Goal: Information Seeking & Learning: Learn about a topic

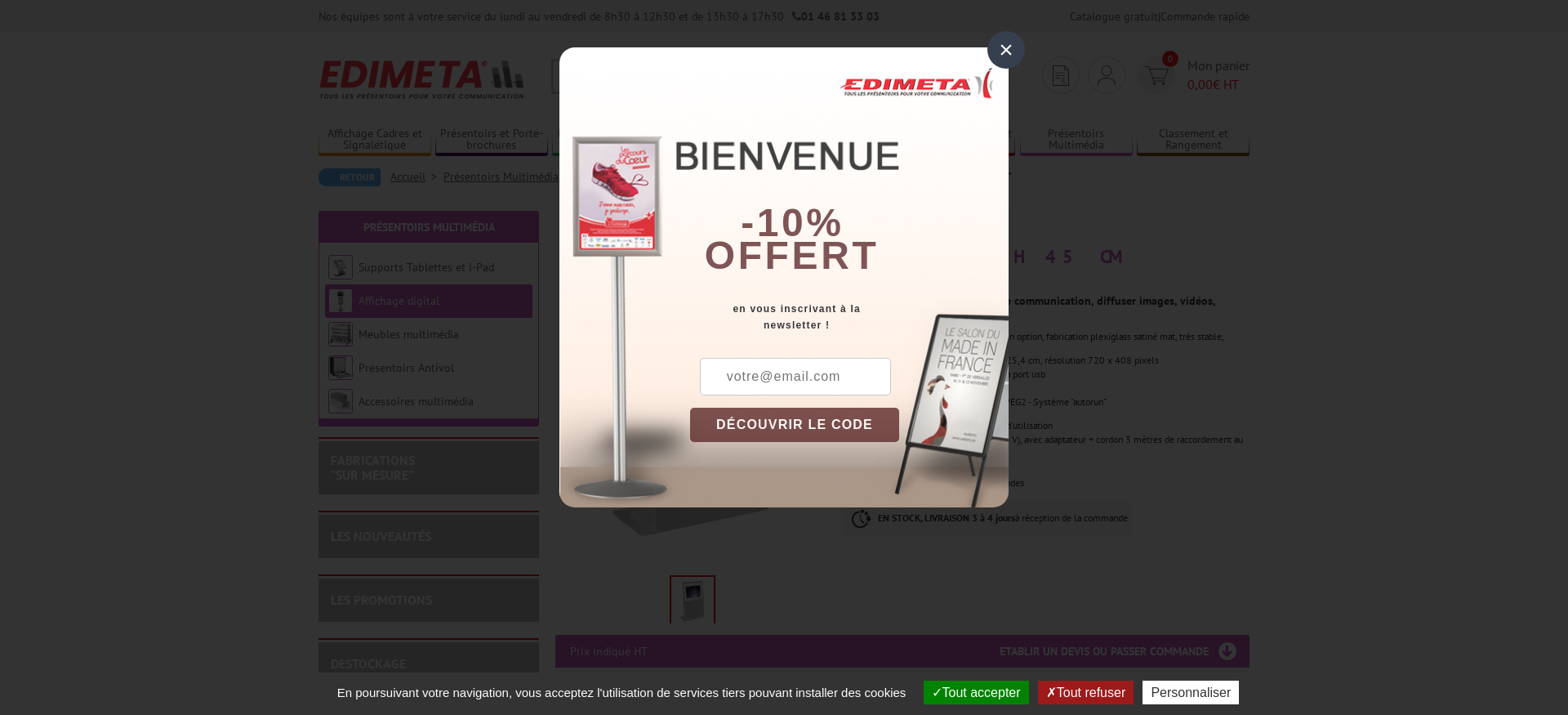
click at [1013, 47] on div "×" at bounding box center [1007, 50] width 38 height 38
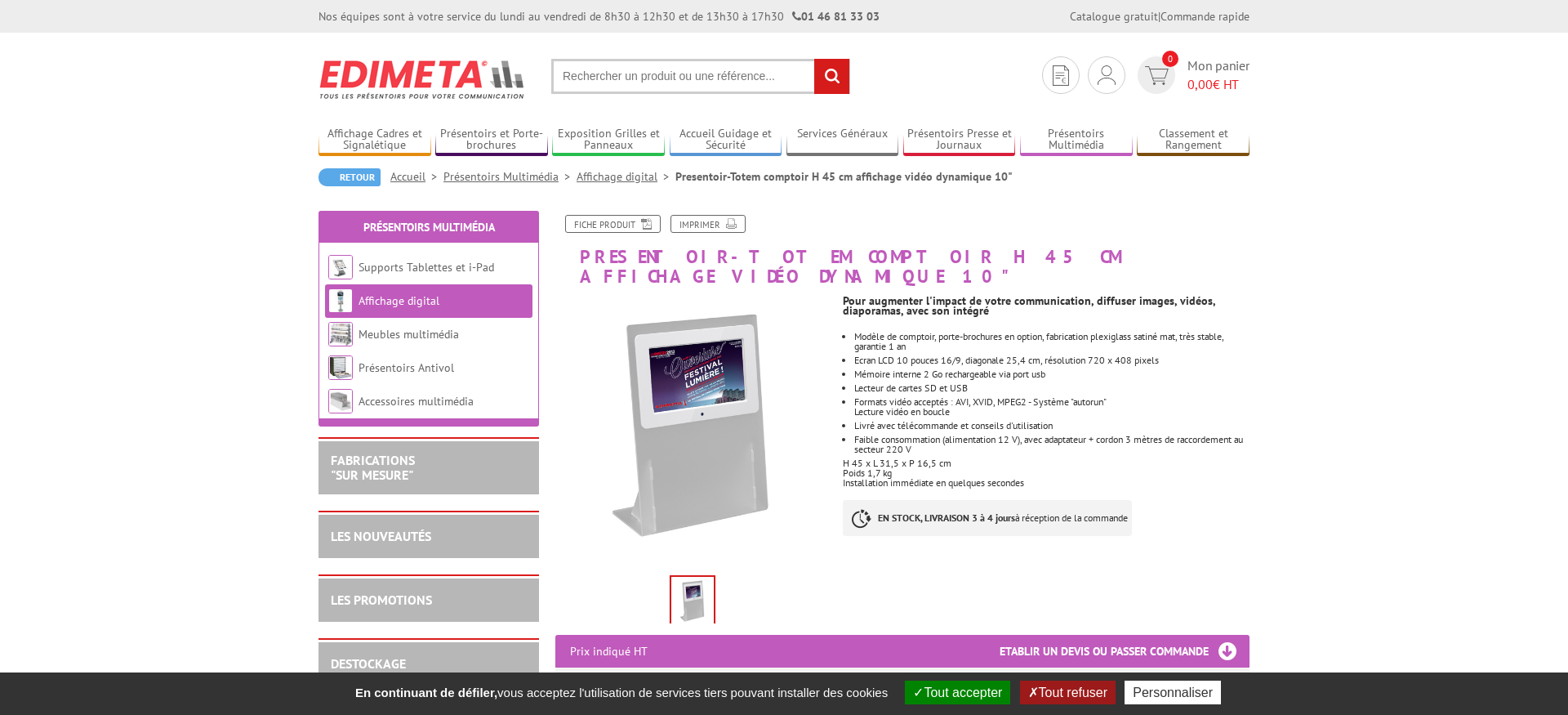
click at [395, 296] on link "Affichage digital" at bounding box center [399, 301] width 81 height 15
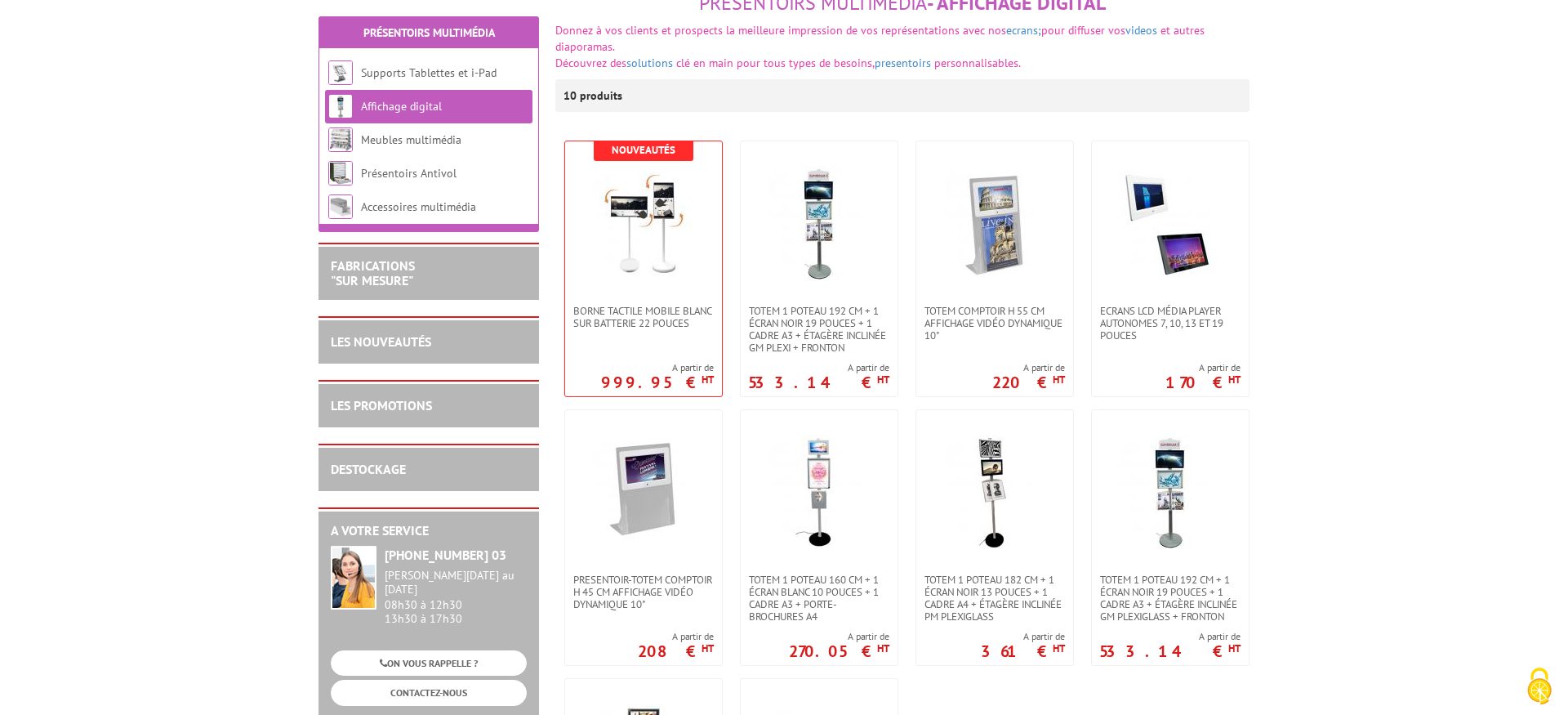
scroll to position [226, 0]
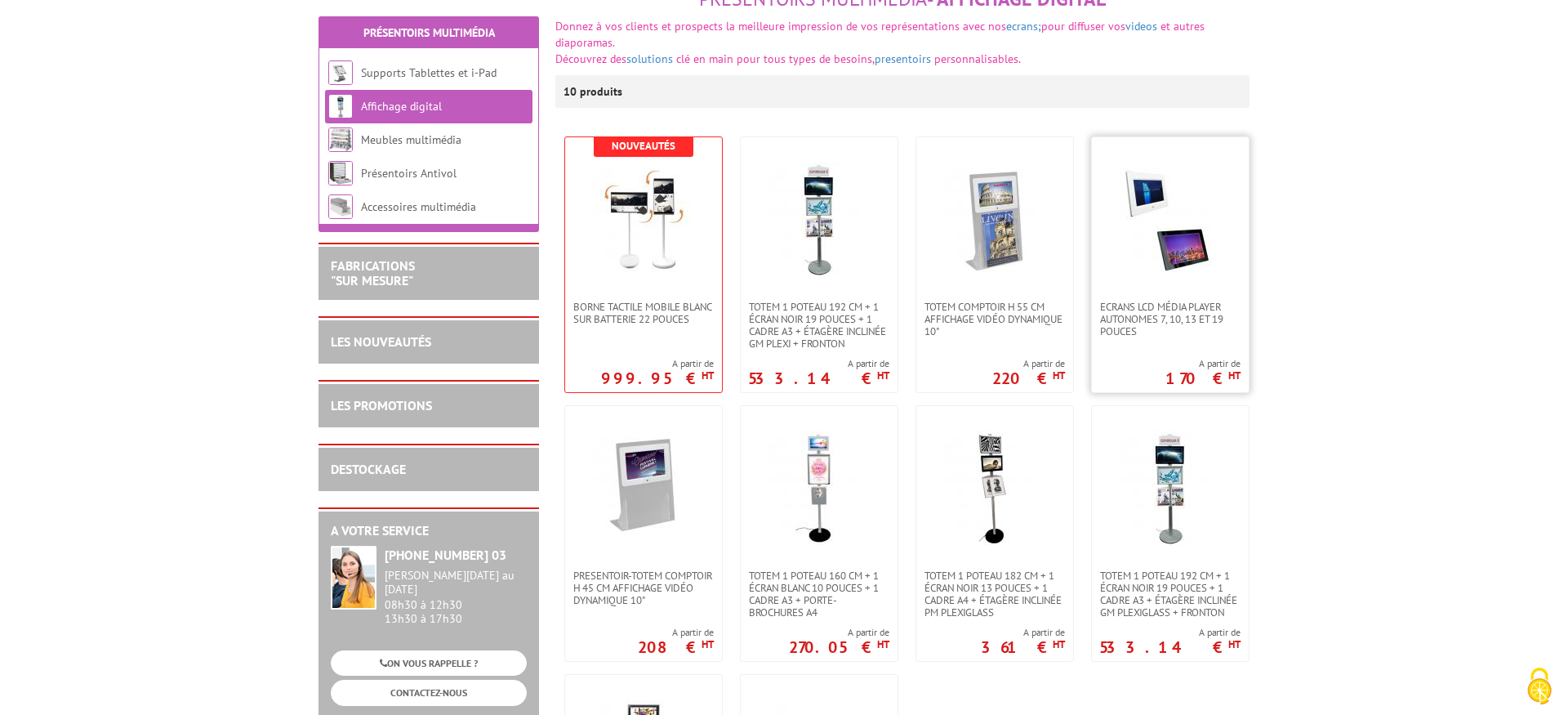
click at [1202, 256] on img at bounding box center [1170, 218] width 114 height 114
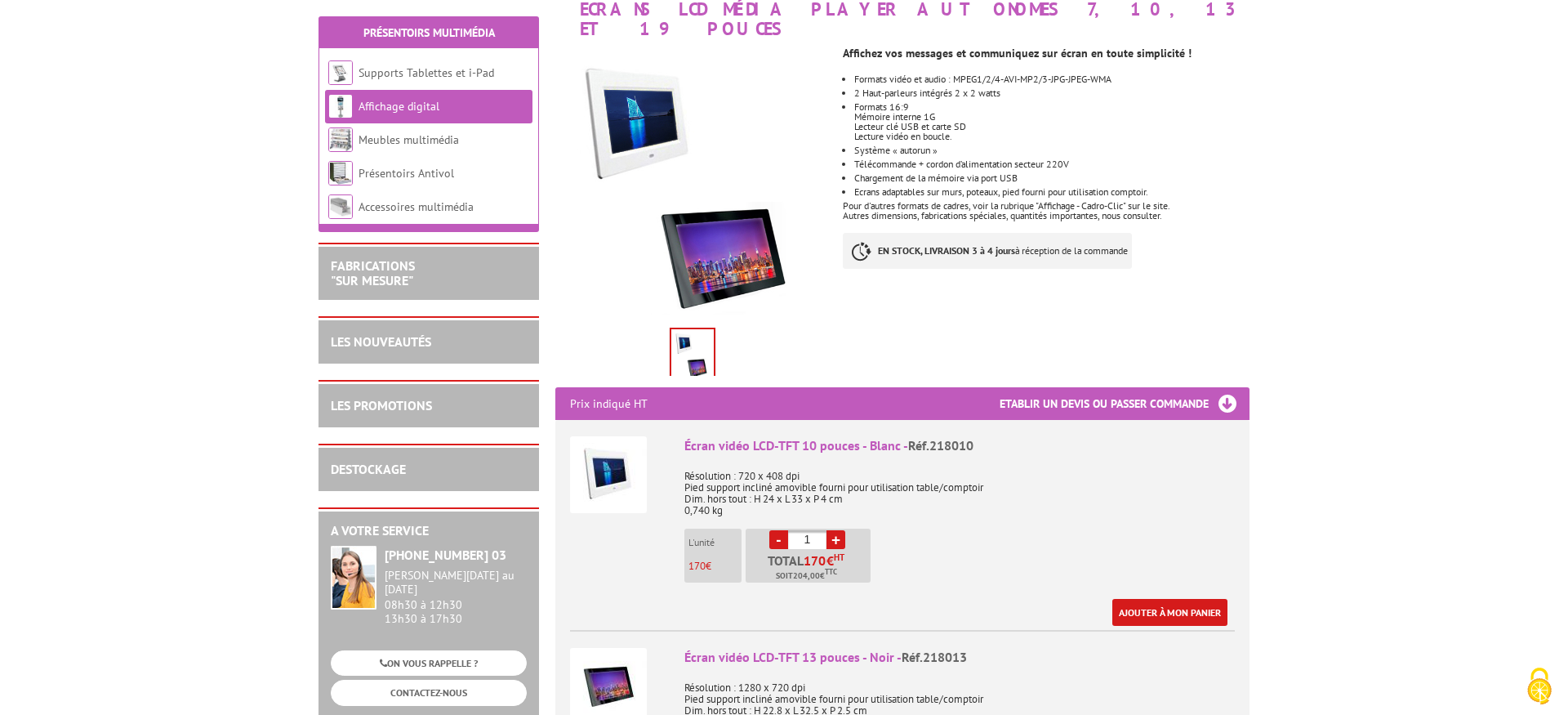
scroll to position [231, 0]
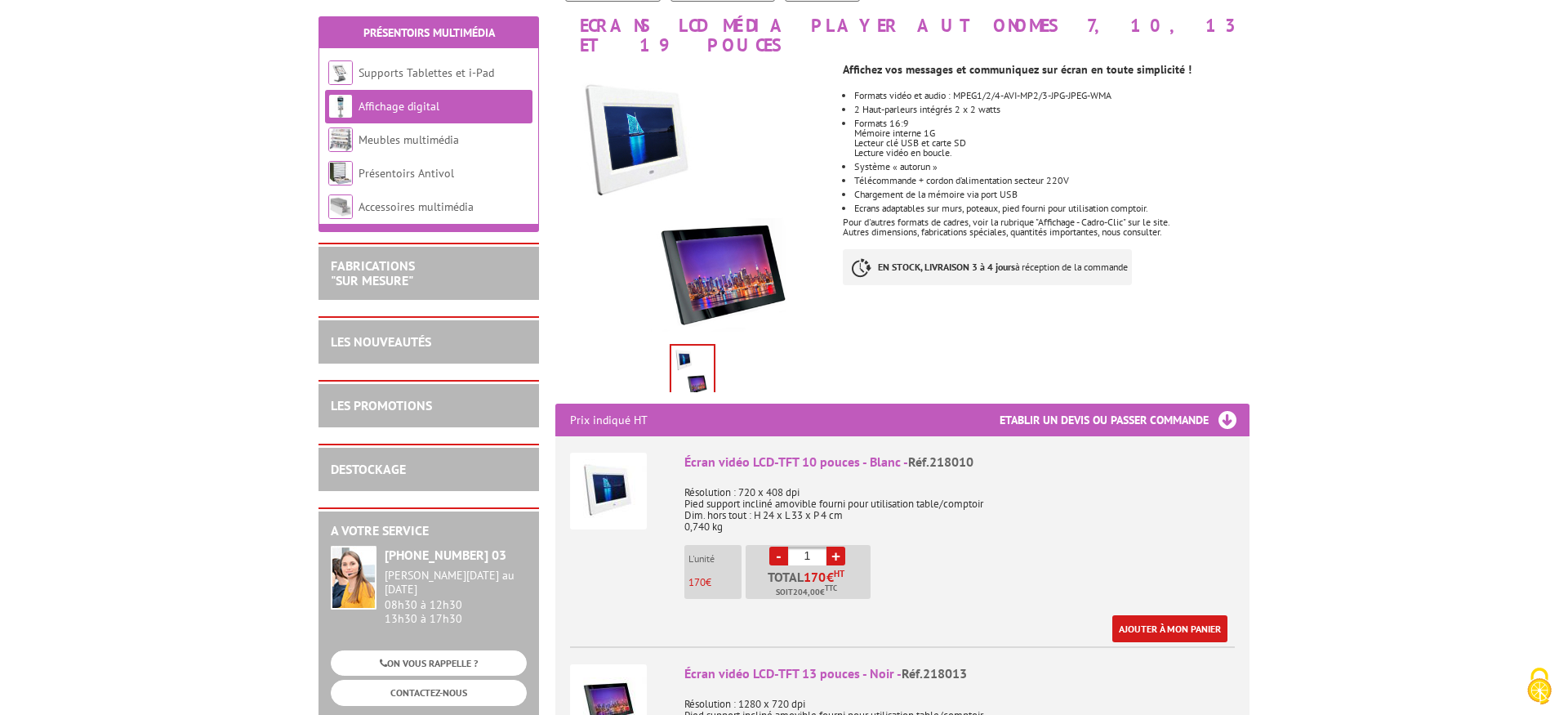
click at [605, 475] on img at bounding box center [608, 490] width 77 height 77
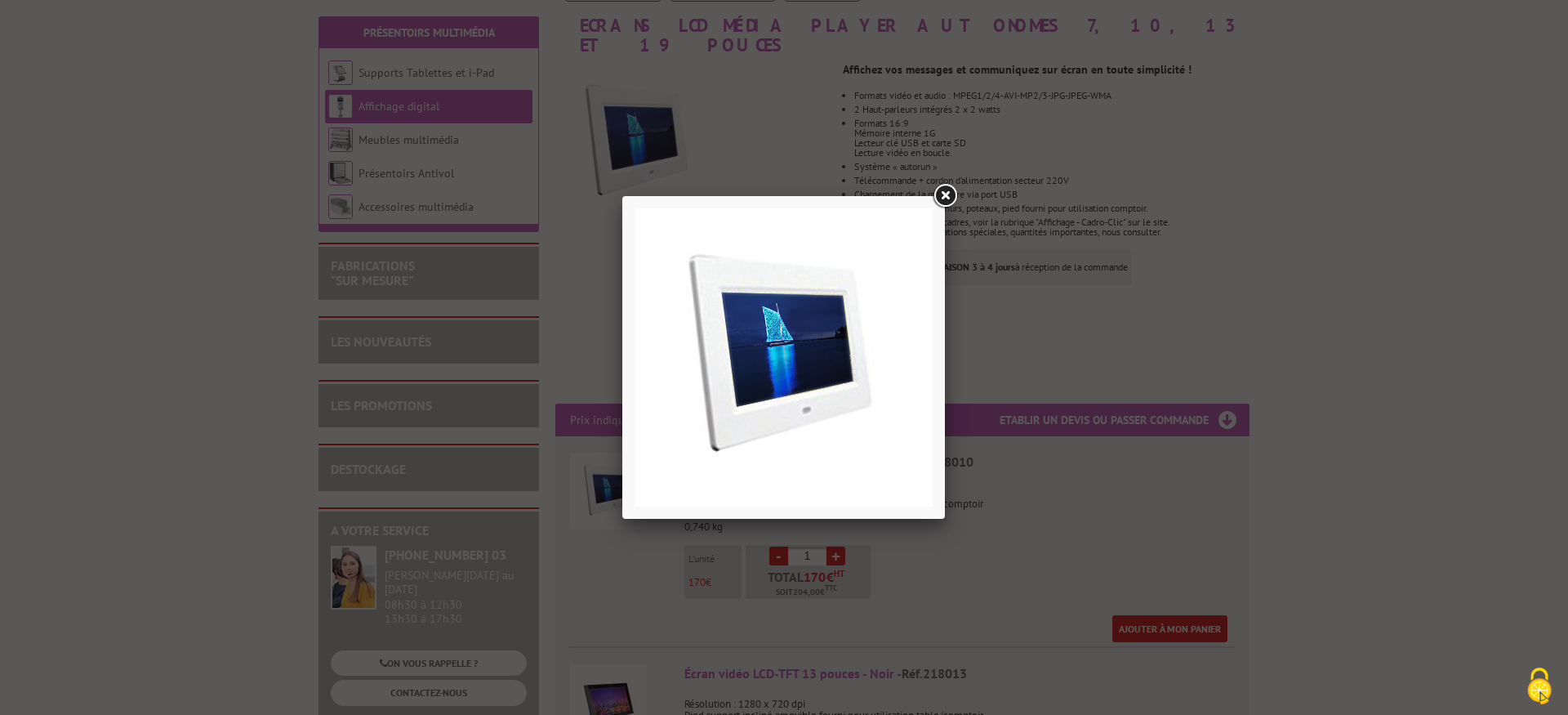
click at [945, 198] on link at bounding box center [945, 196] width 29 height 29
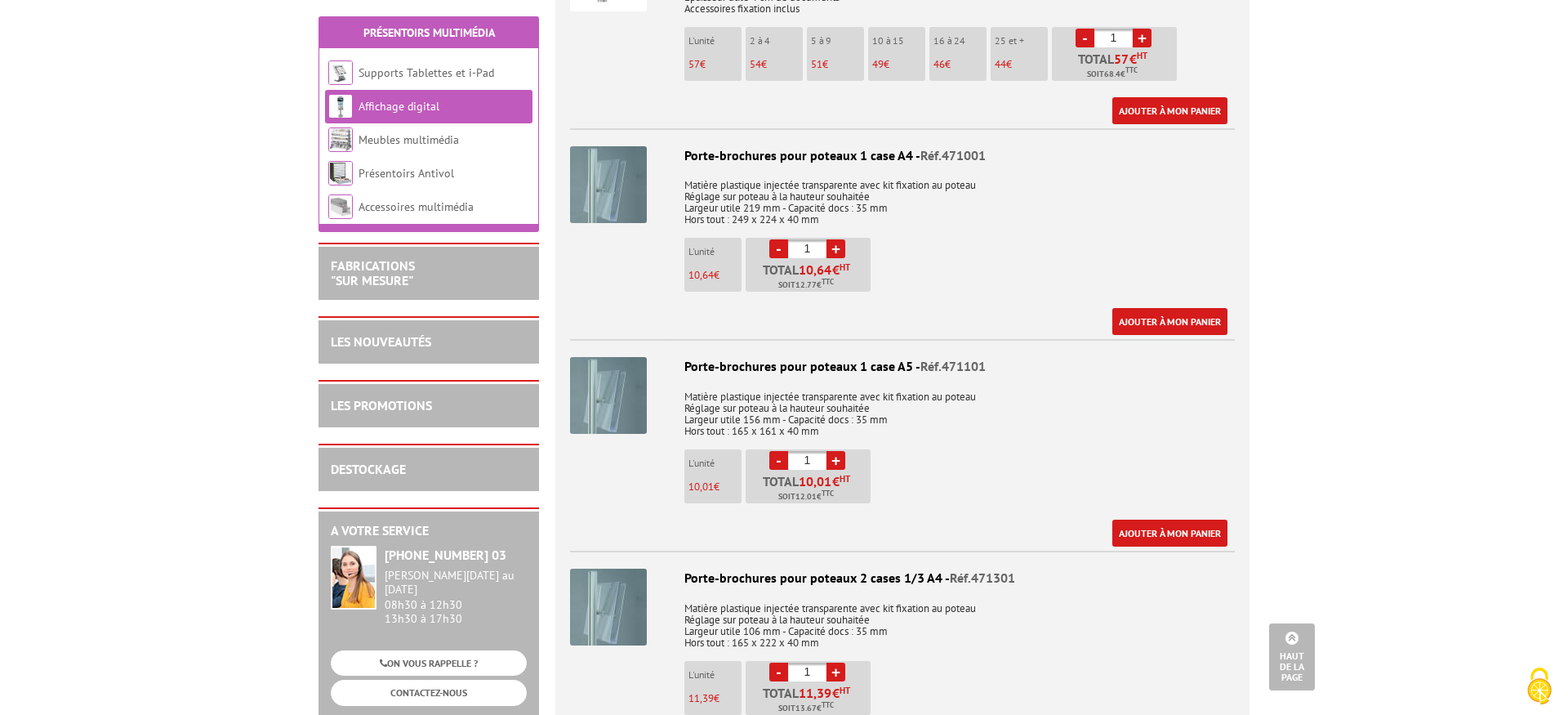
scroll to position [2311, 0]
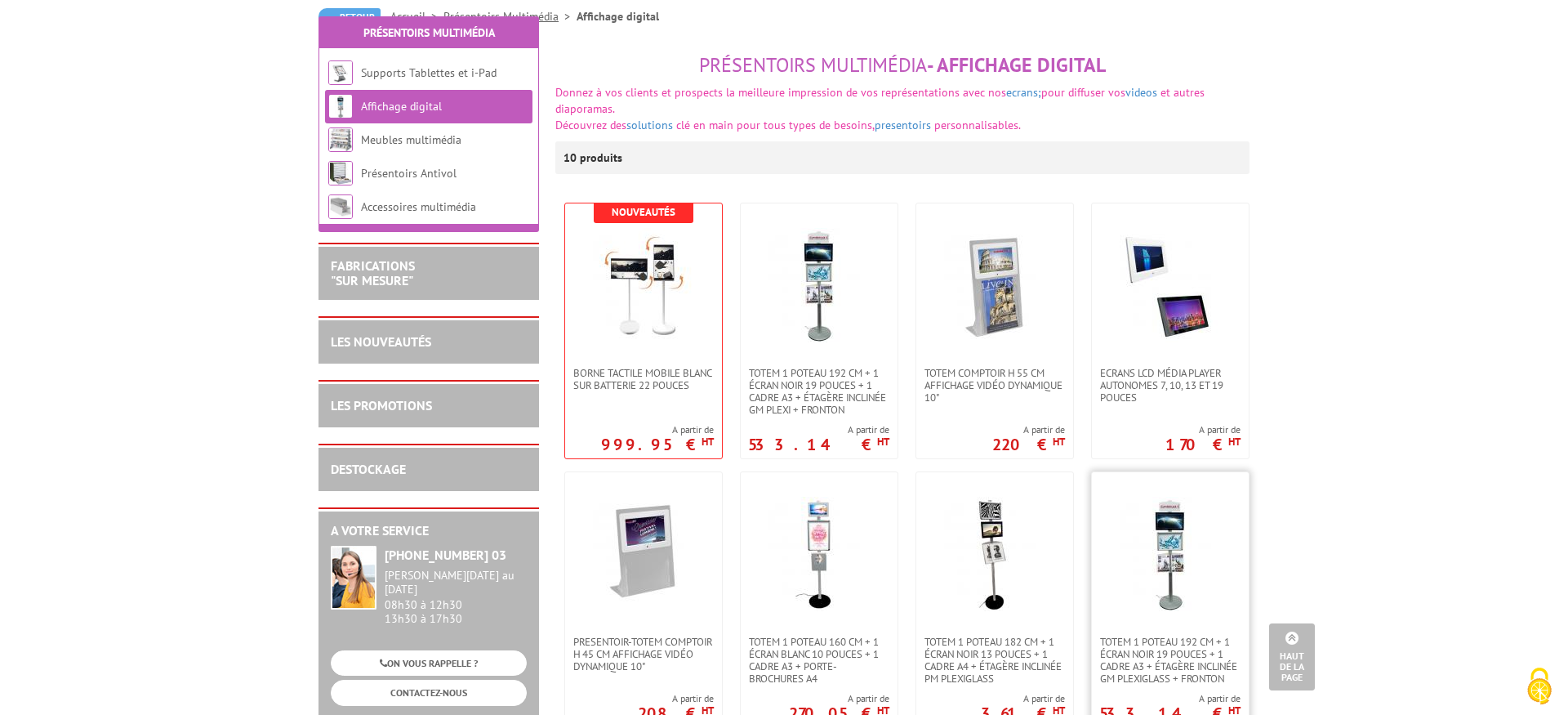
scroll to position [142, 0]
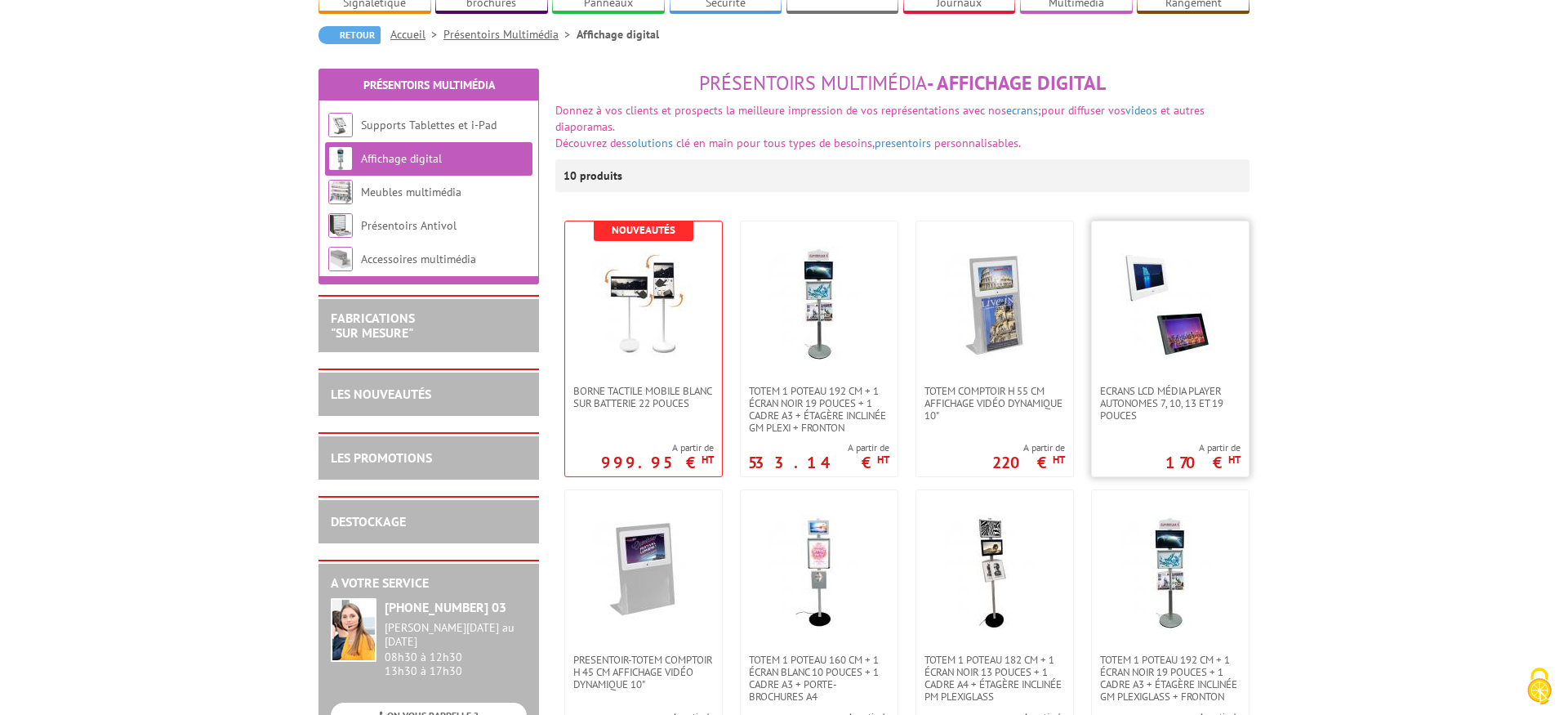
click at [1139, 301] on img at bounding box center [1170, 303] width 114 height 114
